Goal: Information Seeking & Learning: Learn about a topic

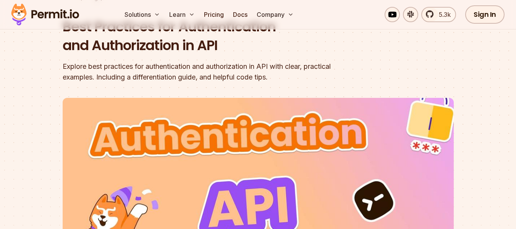
scroll to position [76, 0]
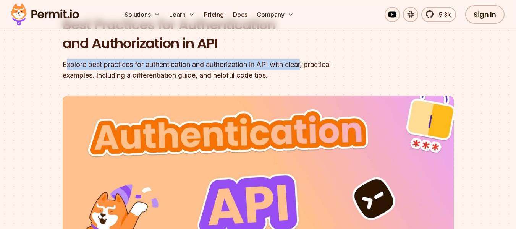
drag, startPoint x: 65, startPoint y: 64, endPoint x: 307, endPoint y: 67, distance: 241.9
click at [307, 67] on div "Explore best practices for authentication and authorization in API with clear, …" at bounding box center [210, 69] width 294 height 21
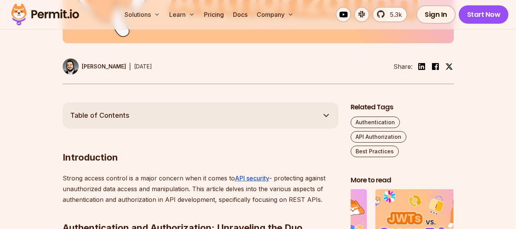
scroll to position [420, 0]
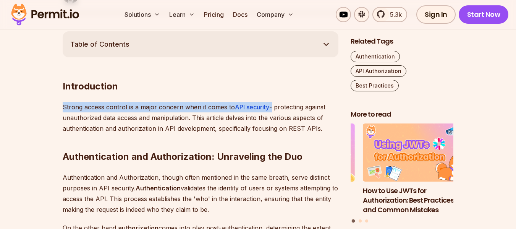
drag, startPoint x: 63, startPoint y: 105, endPoint x: 271, endPoint y: 107, distance: 207.5
click at [271, 107] on p "Strong access control is a major concern when it comes to API security - protec…" at bounding box center [201, 118] width 276 height 32
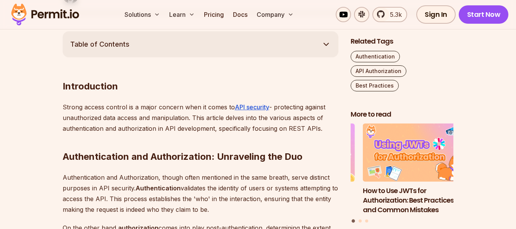
click at [304, 110] on p "Strong access control is a major concern when it comes to API security - protec…" at bounding box center [201, 118] width 276 height 32
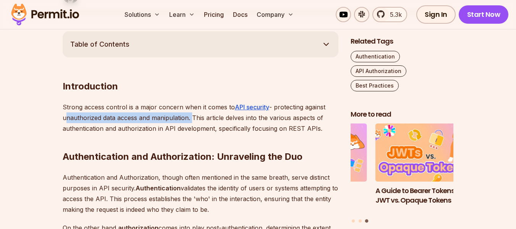
drag, startPoint x: 56, startPoint y: 115, endPoint x: 189, endPoint y: 120, distance: 133.5
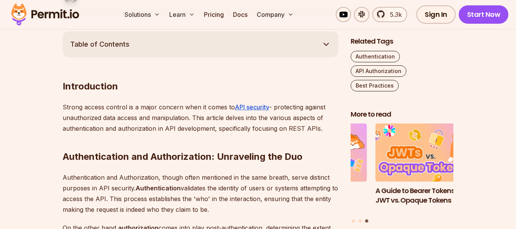
click at [212, 133] on p "Strong access control is a major concern when it comes to API security - protec…" at bounding box center [201, 118] width 276 height 32
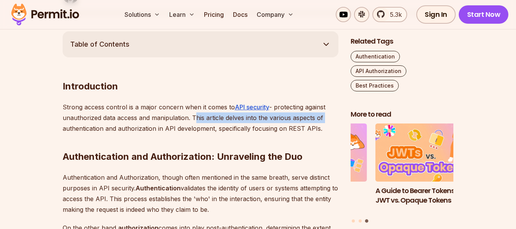
drag, startPoint x: 193, startPoint y: 118, endPoint x: 323, endPoint y: 118, distance: 129.9
click at [323, 118] on p "Strong access control is a major concern when it comes to API security - protec…" at bounding box center [201, 118] width 276 height 32
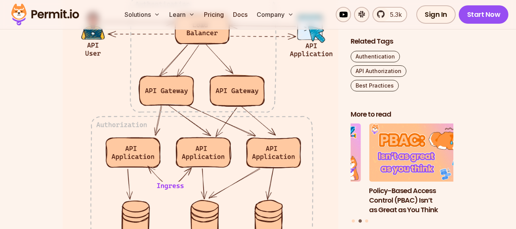
scroll to position [1376, 0]
